Goal: Task Accomplishment & Management: Use online tool/utility

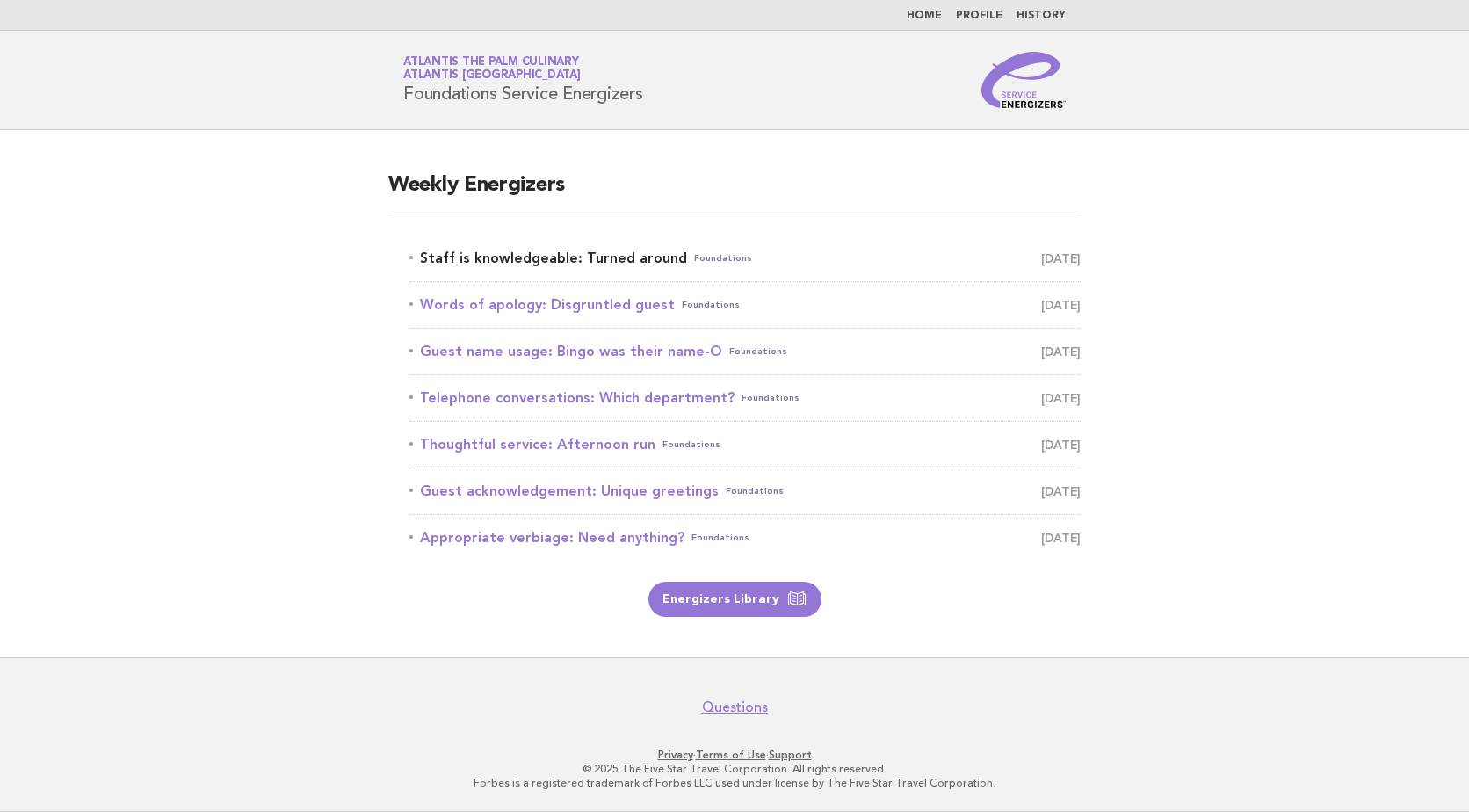
click at [523, 249] on link "Staff is knowledgeable: Turned around Foundations [DATE]" at bounding box center [744, 258] width 671 height 25
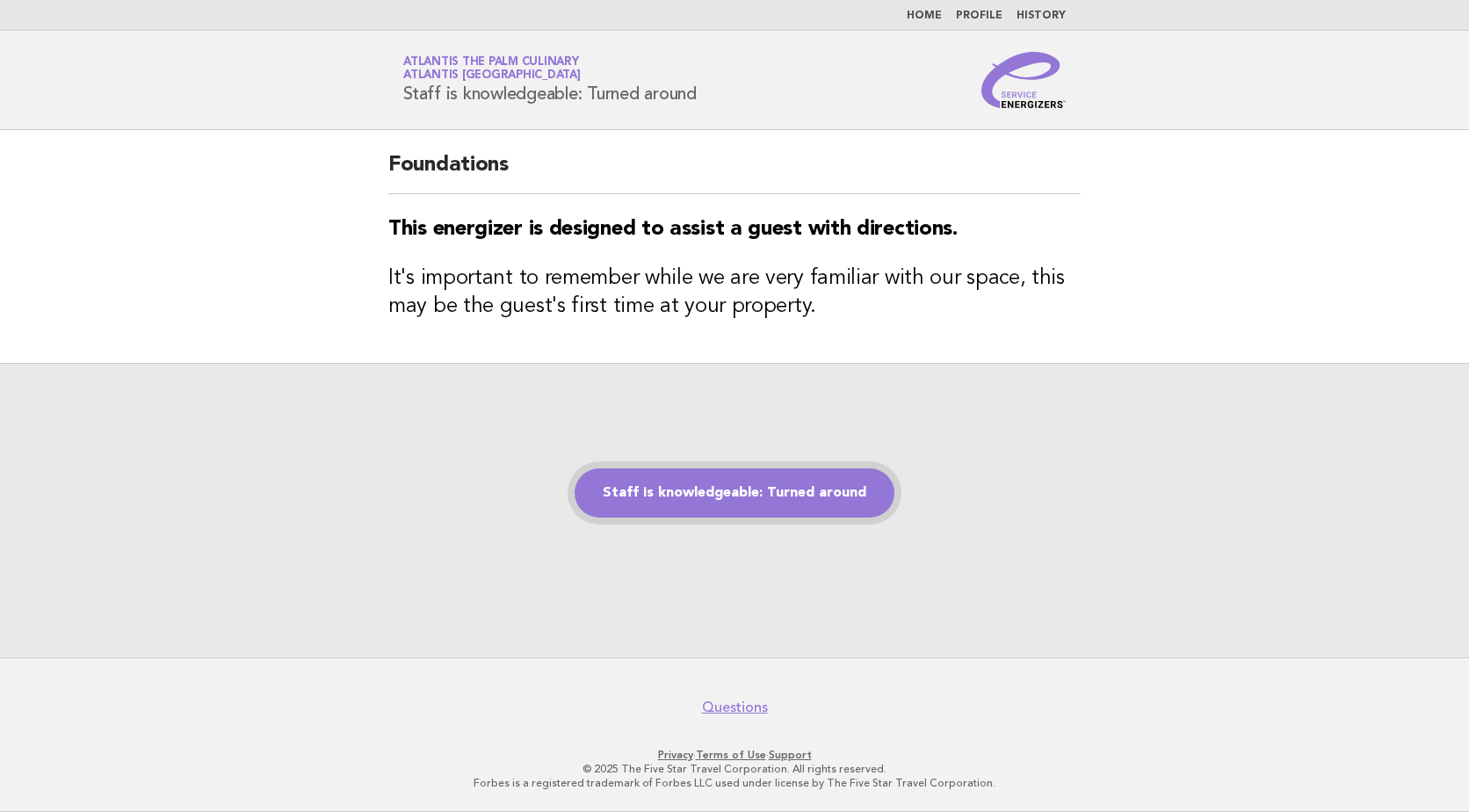
click at [783, 475] on link "Staff is knowledgeable: Turned around" at bounding box center [735, 493] width 320 height 49
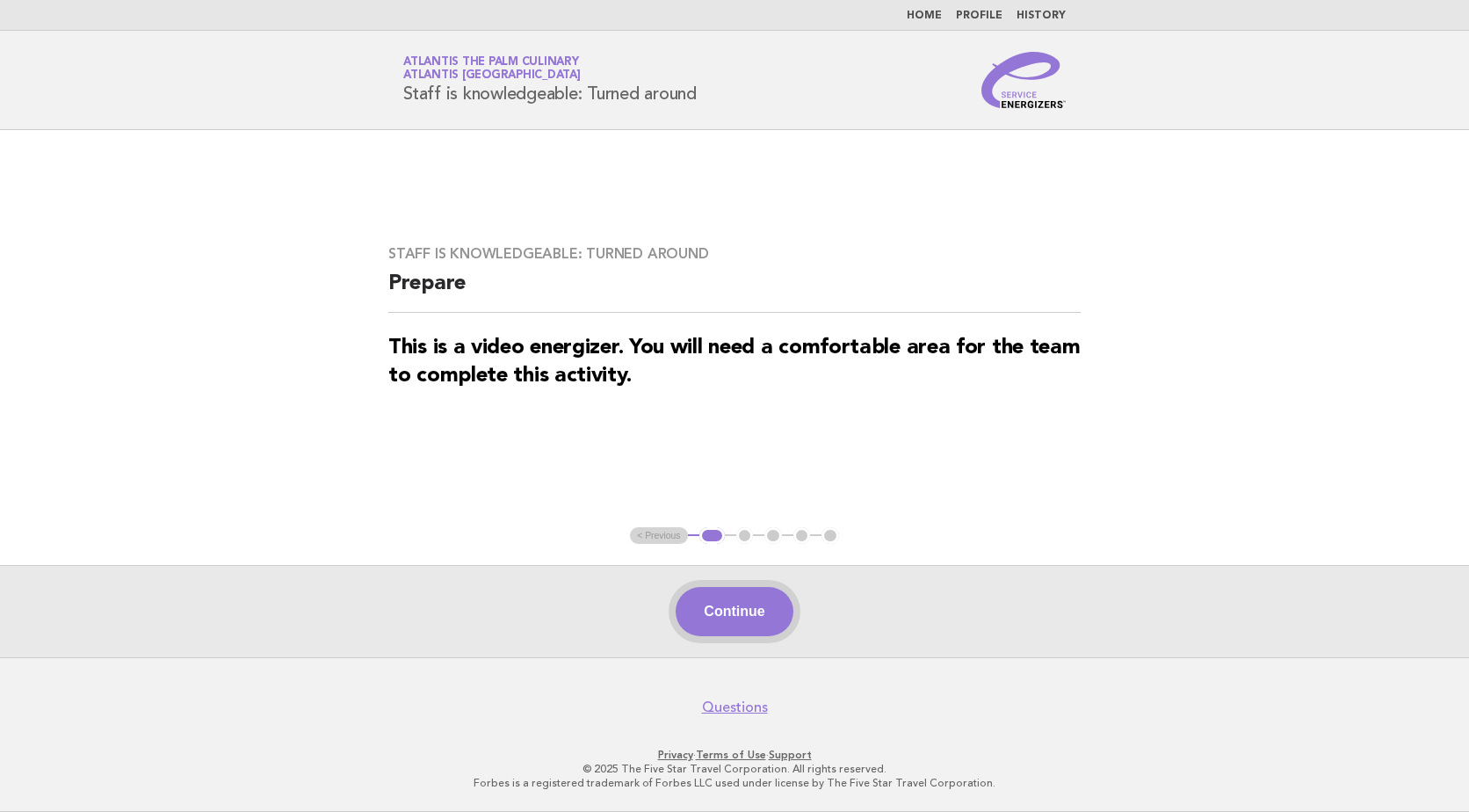
click at [767, 613] on button "Continue" at bounding box center [734, 611] width 117 height 49
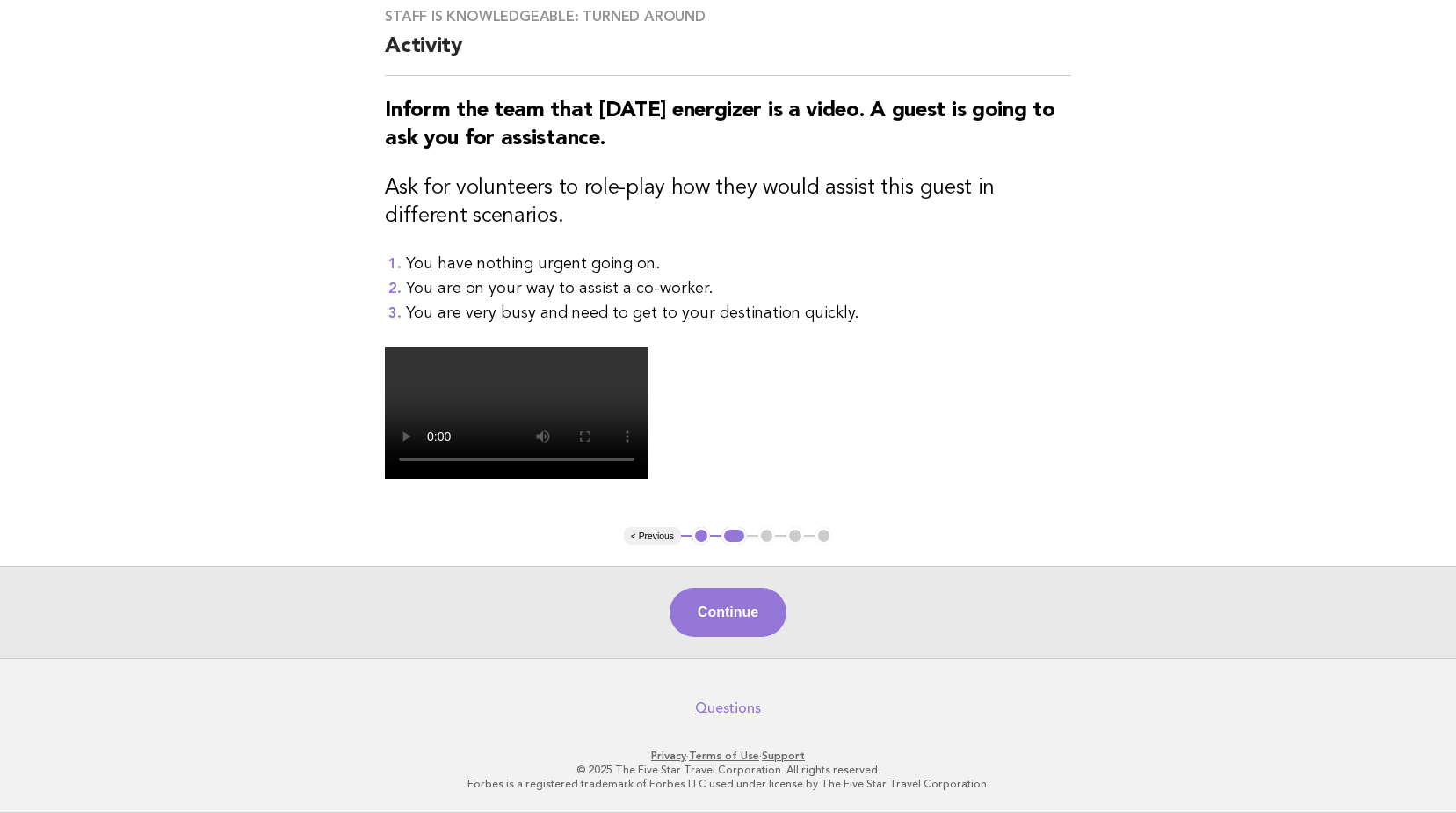
scroll to position [401, 0]
click at [733, 623] on button "Continue" at bounding box center [728, 612] width 117 height 49
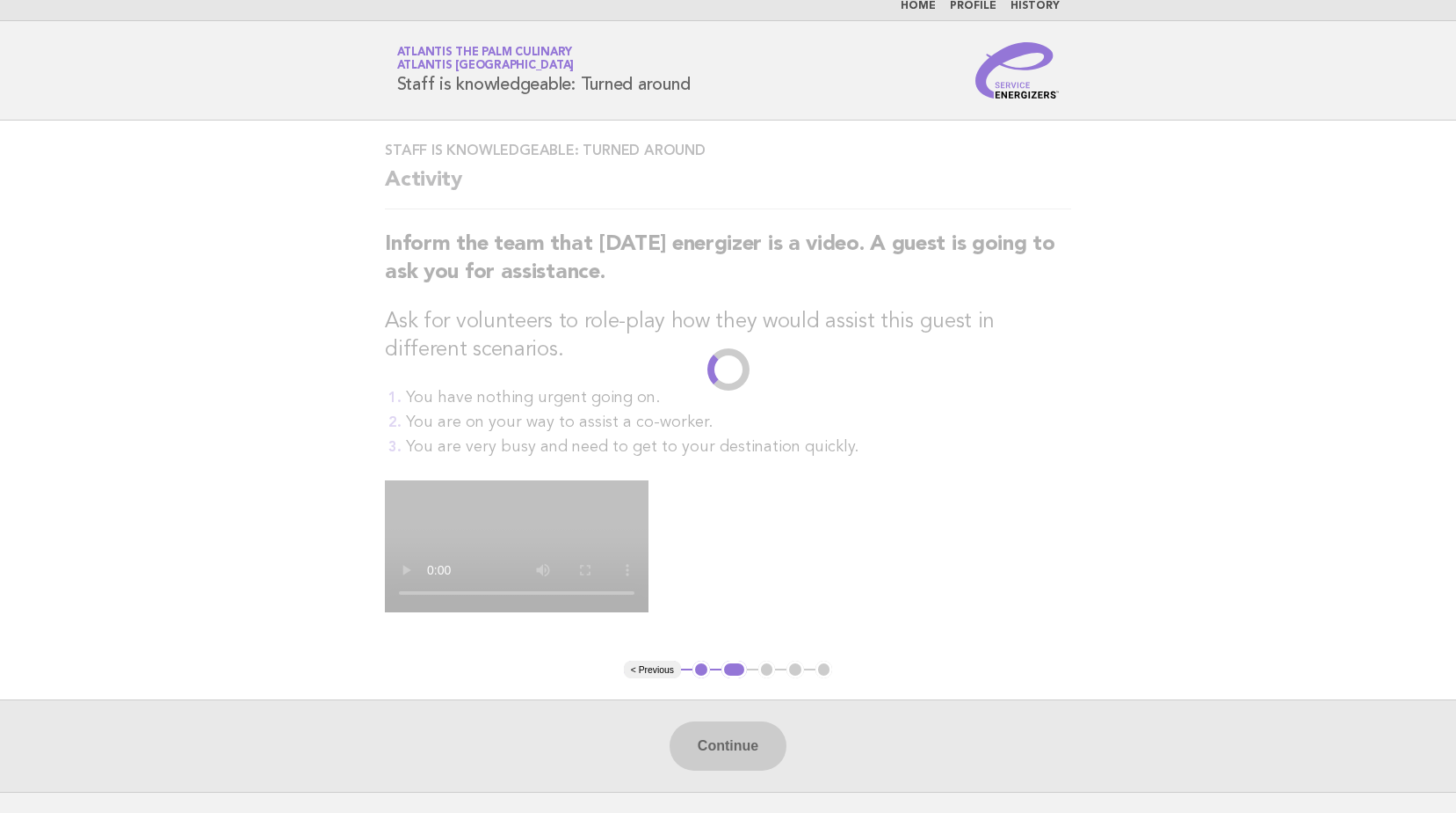
scroll to position [0, 0]
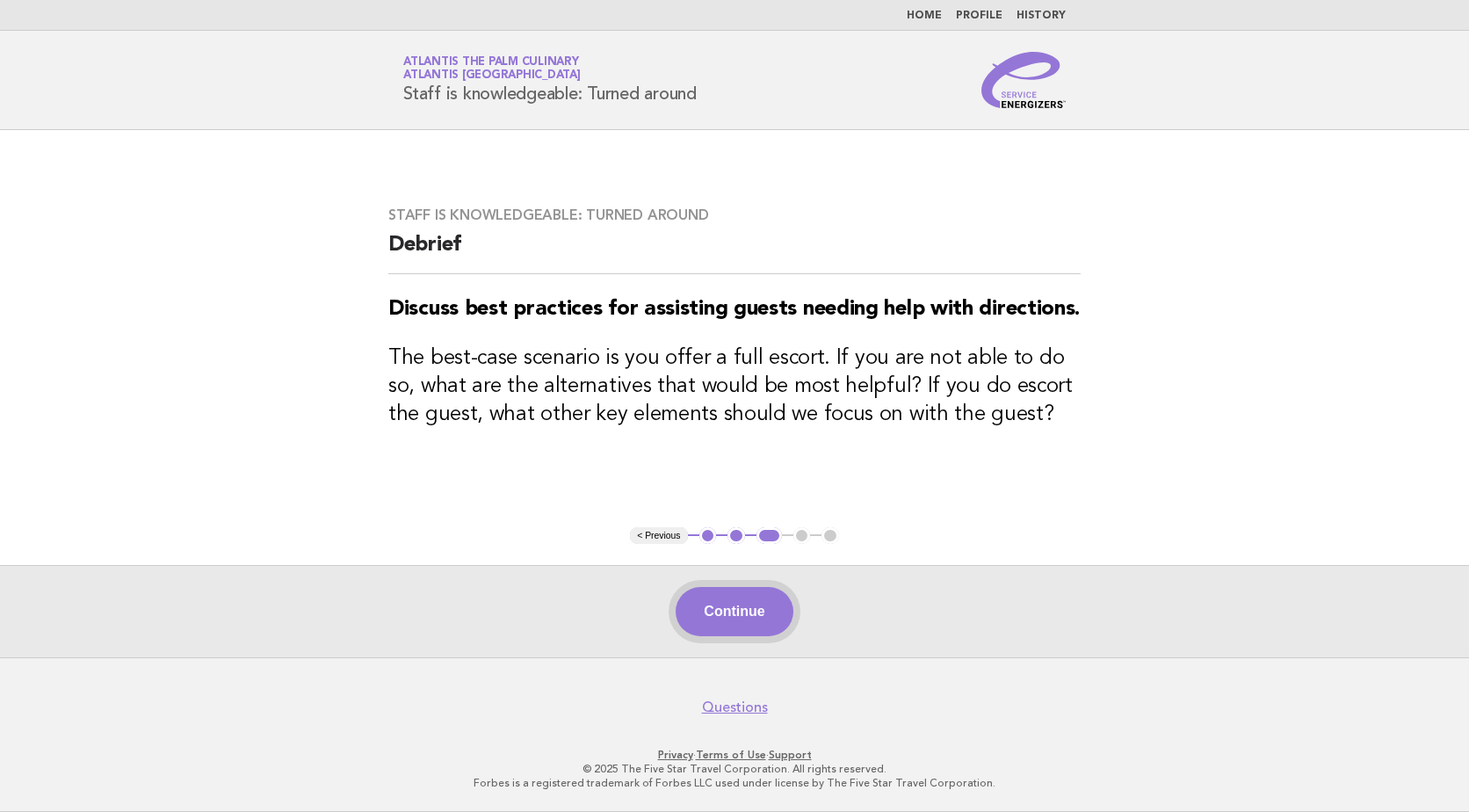
click at [727, 626] on button "Continue" at bounding box center [734, 611] width 117 height 49
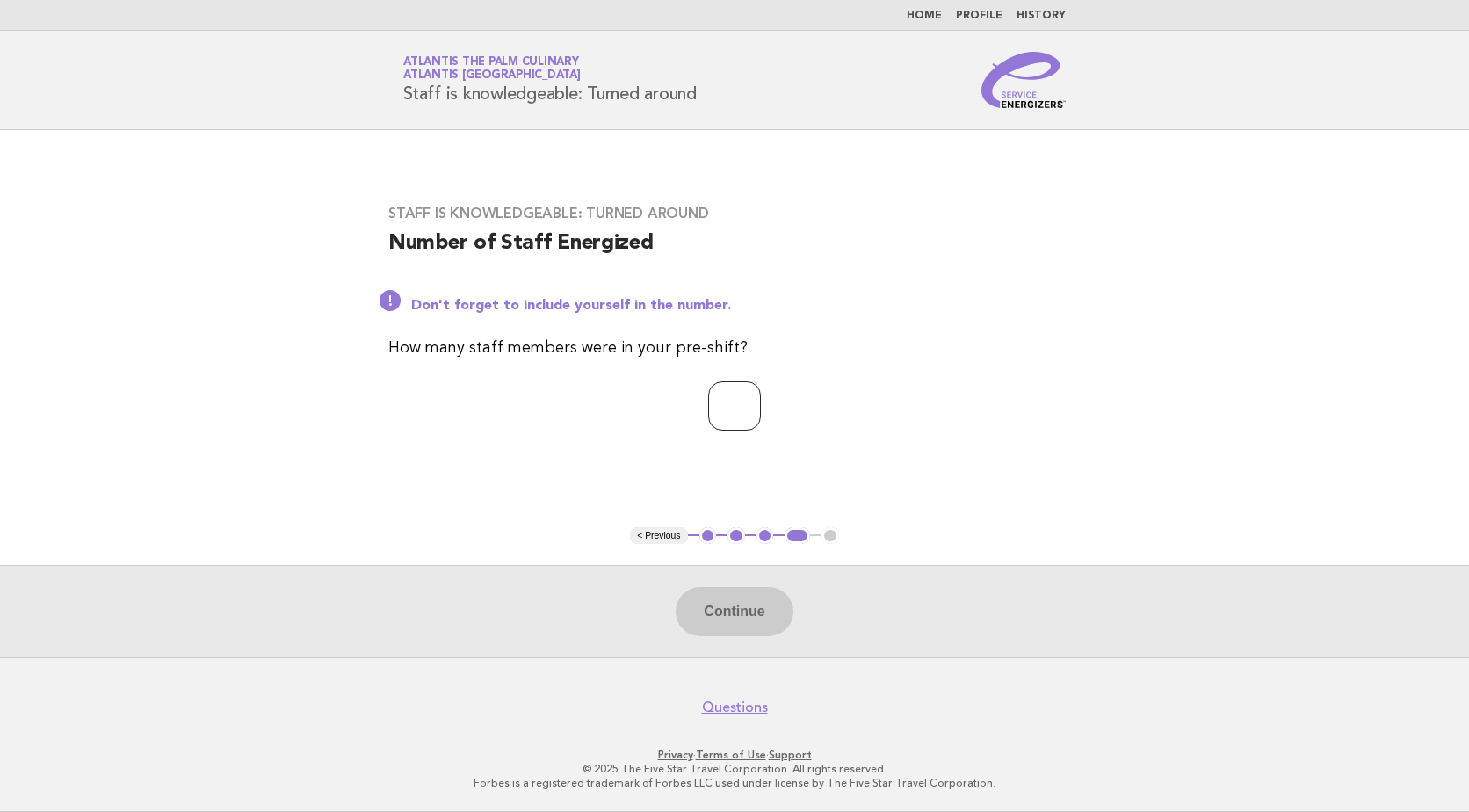
click at [728, 408] on input "number" at bounding box center [734, 406] width 52 height 49
type input "**"
click at [717, 610] on button "Continue" at bounding box center [734, 611] width 117 height 49
